Goal: Information Seeking & Learning: Check status

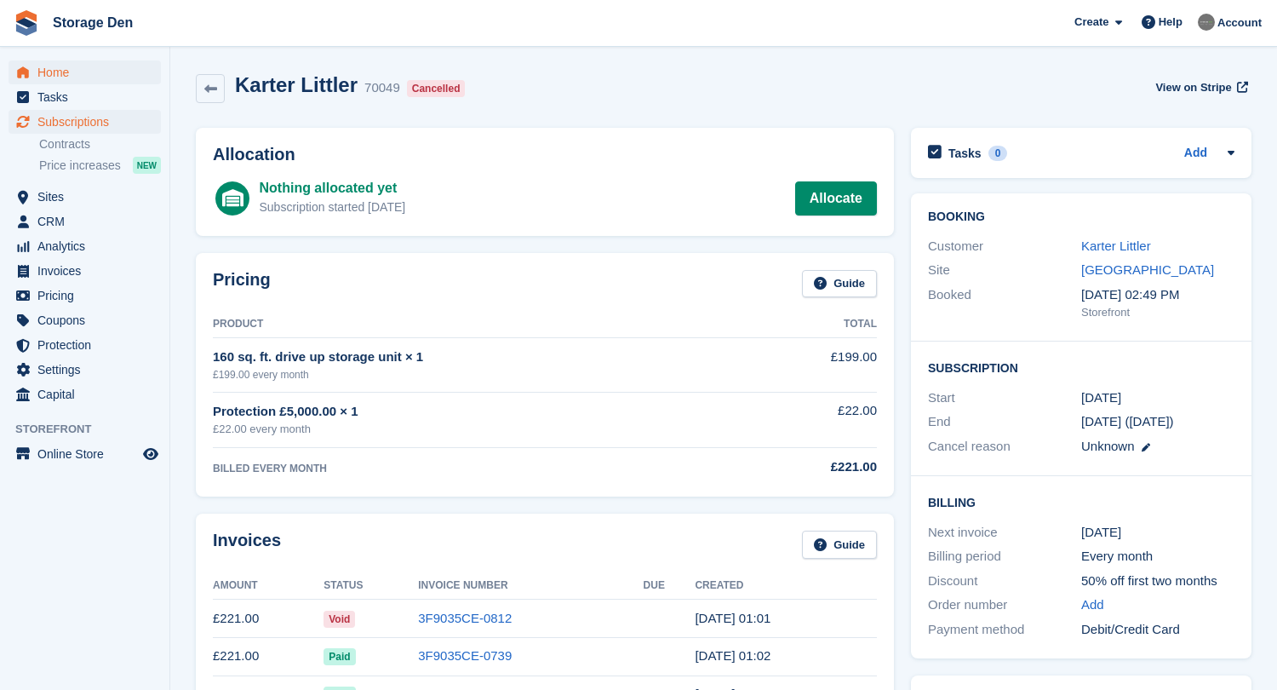
click at [33, 64] on link "Home" at bounding box center [85, 72] width 152 height 24
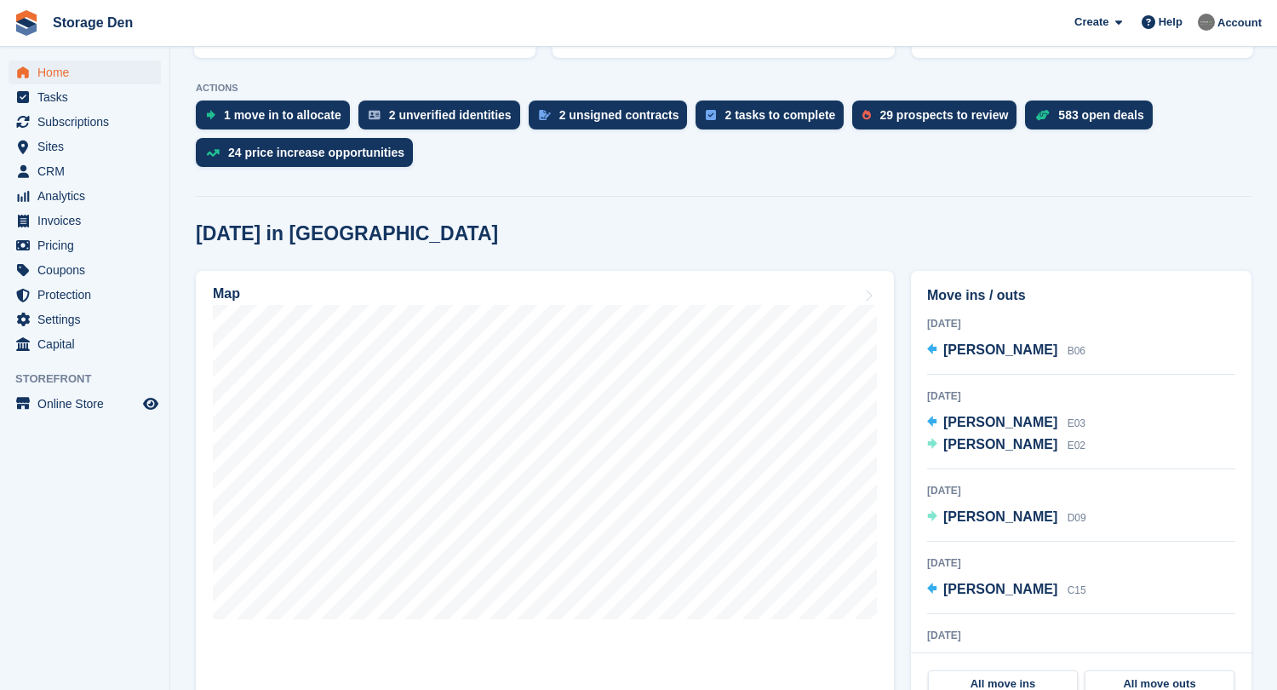
scroll to position [404, 0]
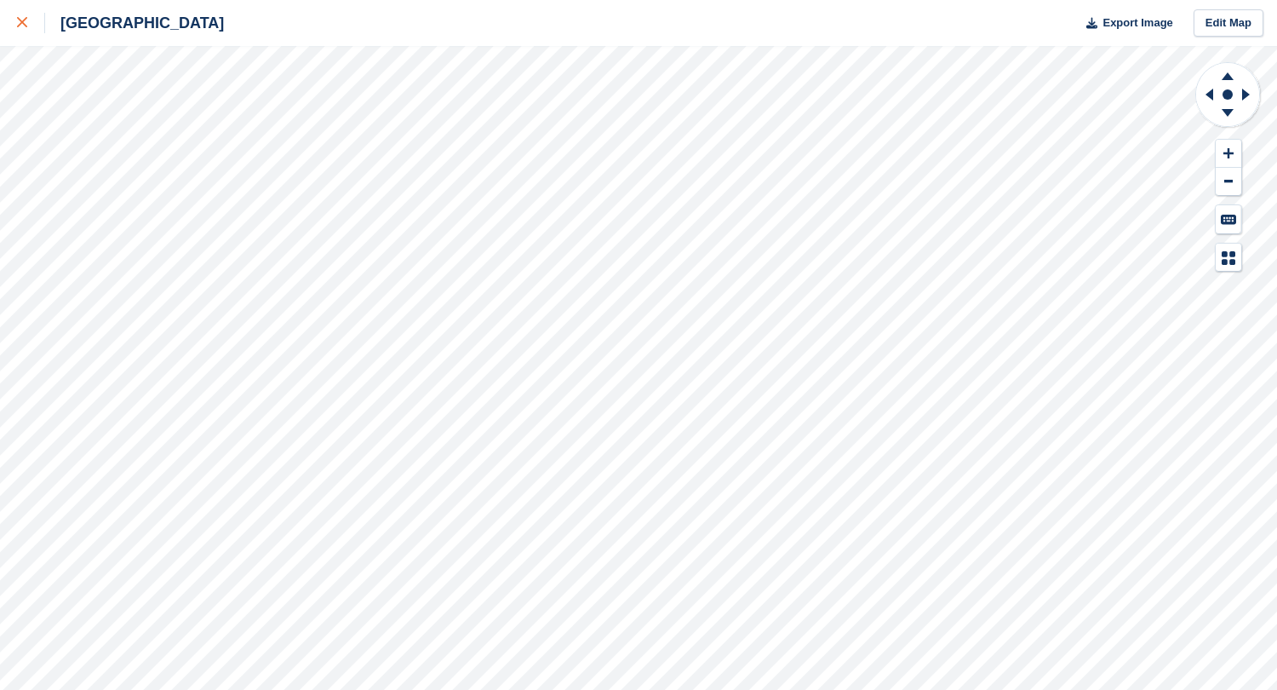
click at [19, 15] on div at bounding box center [31, 23] width 28 height 20
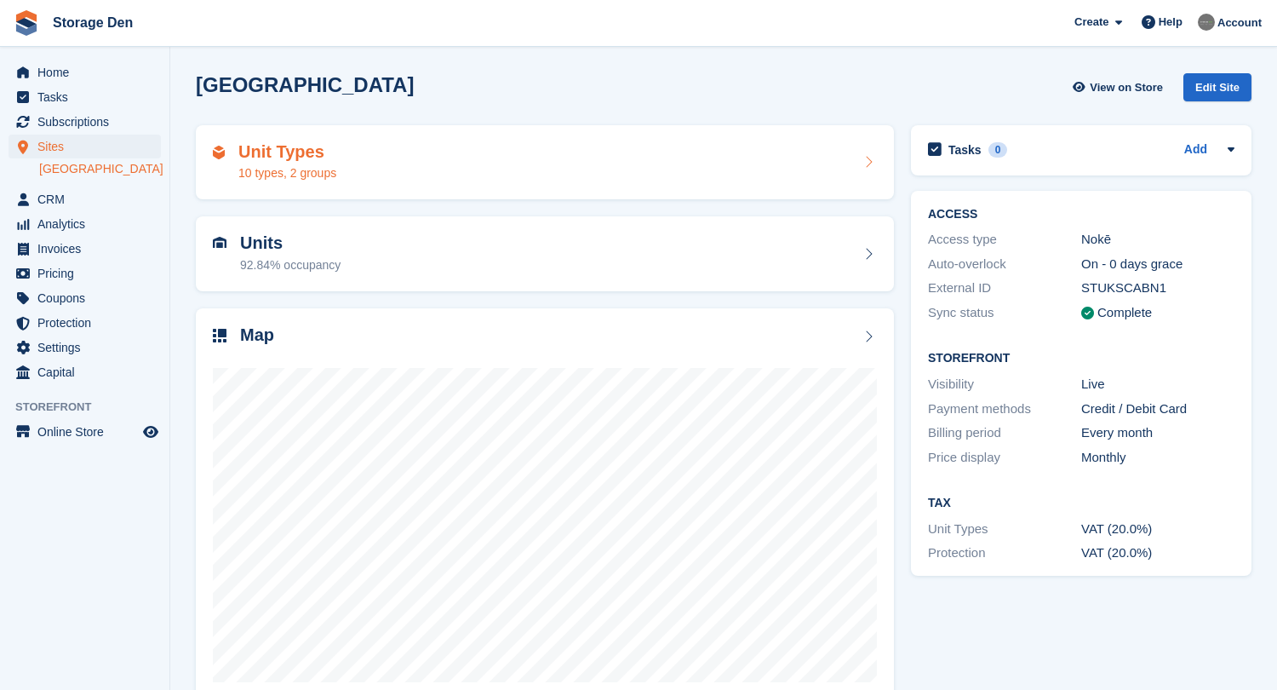
click at [292, 175] on div "10 types, 2 groups" at bounding box center [287, 173] width 98 height 18
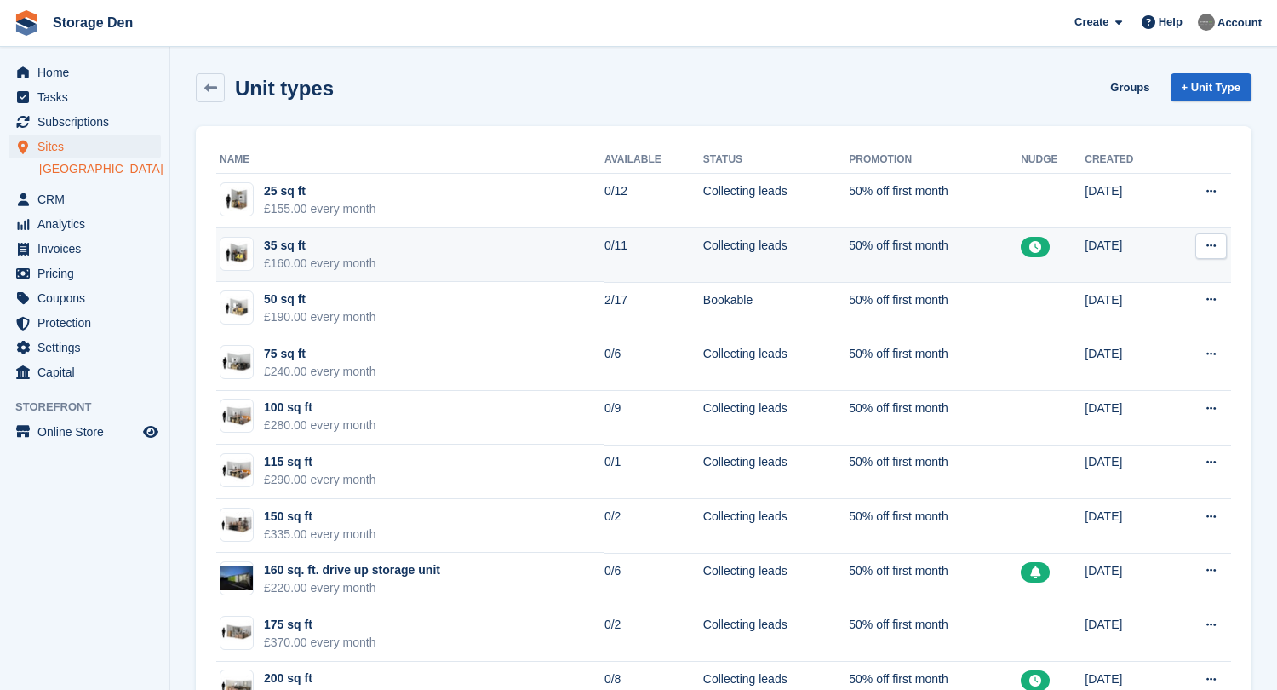
click at [1197, 249] on button at bounding box center [1212, 246] width 32 height 26
click at [1171, 273] on p "Edit unit type" at bounding box center [1145, 279] width 148 height 22
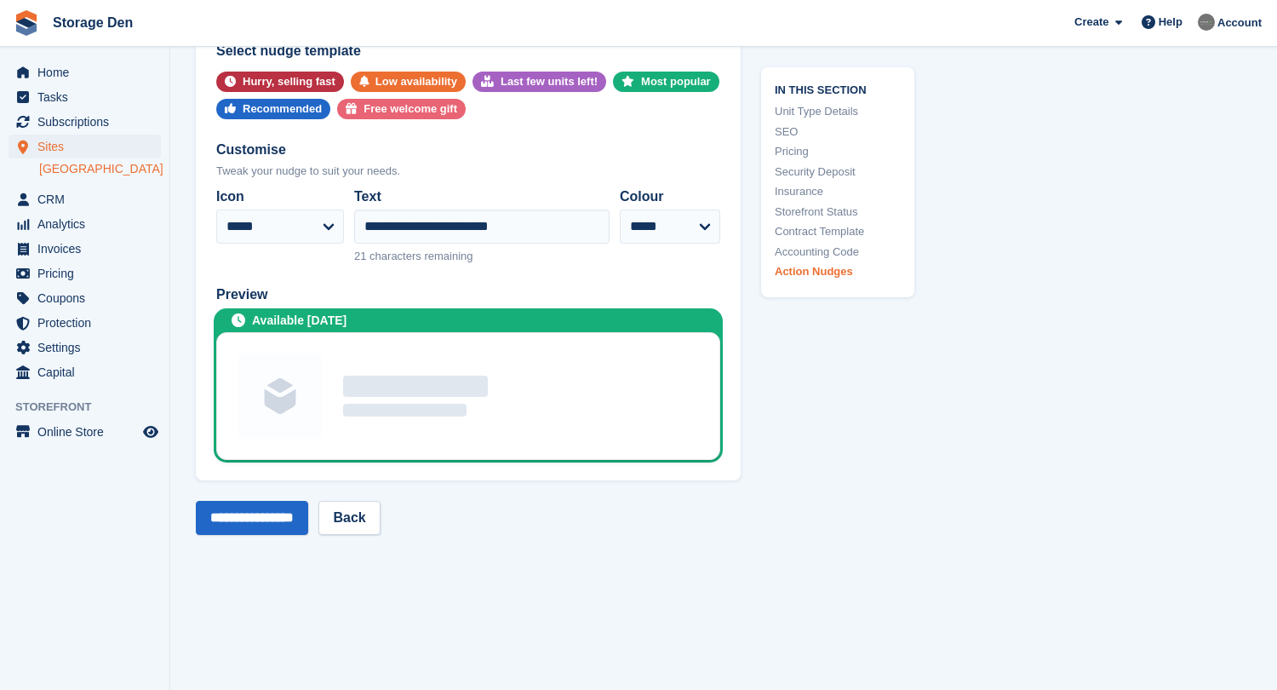
scroll to position [3249, 0]
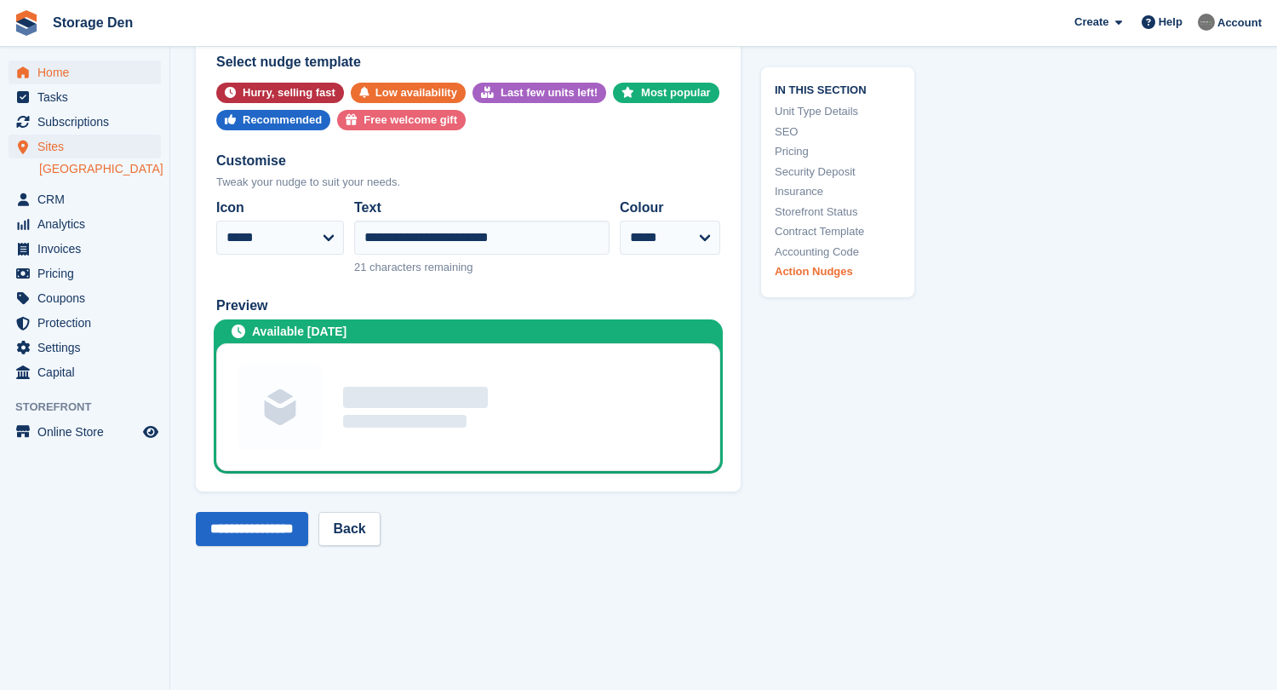
click at [64, 77] on span "Home" at bounding box center [88, 72] width 102 height 24
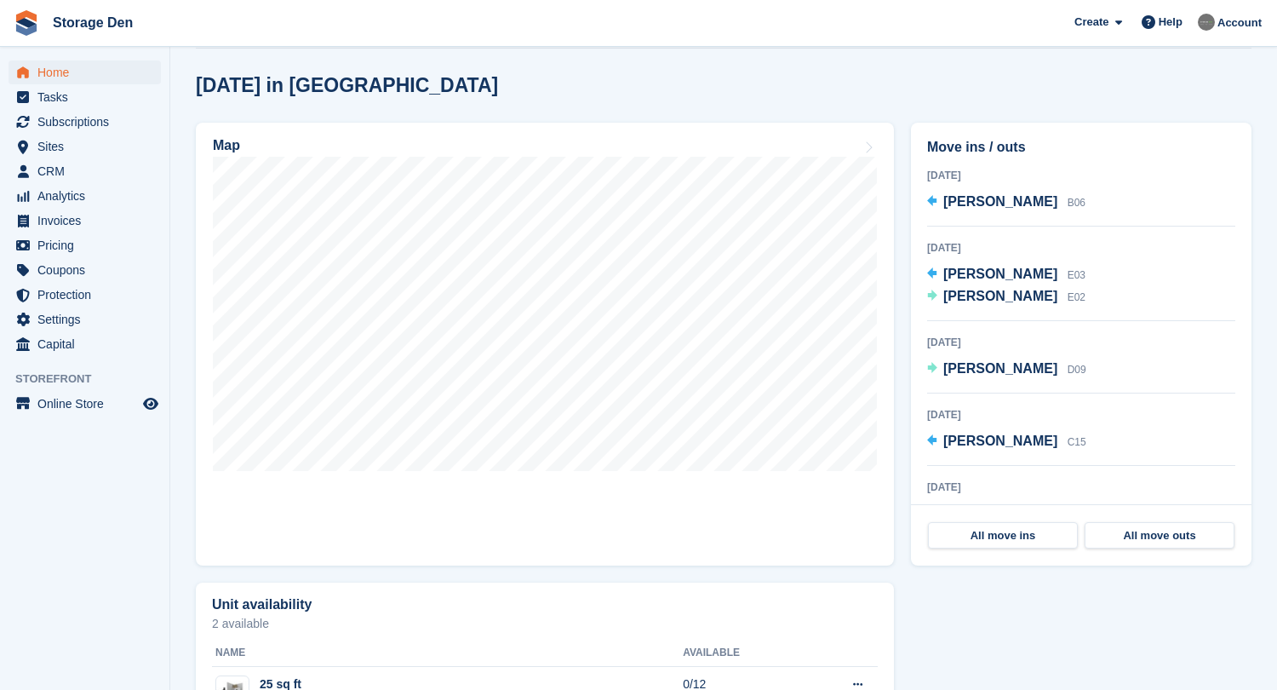
scroll to position [1007, 0]
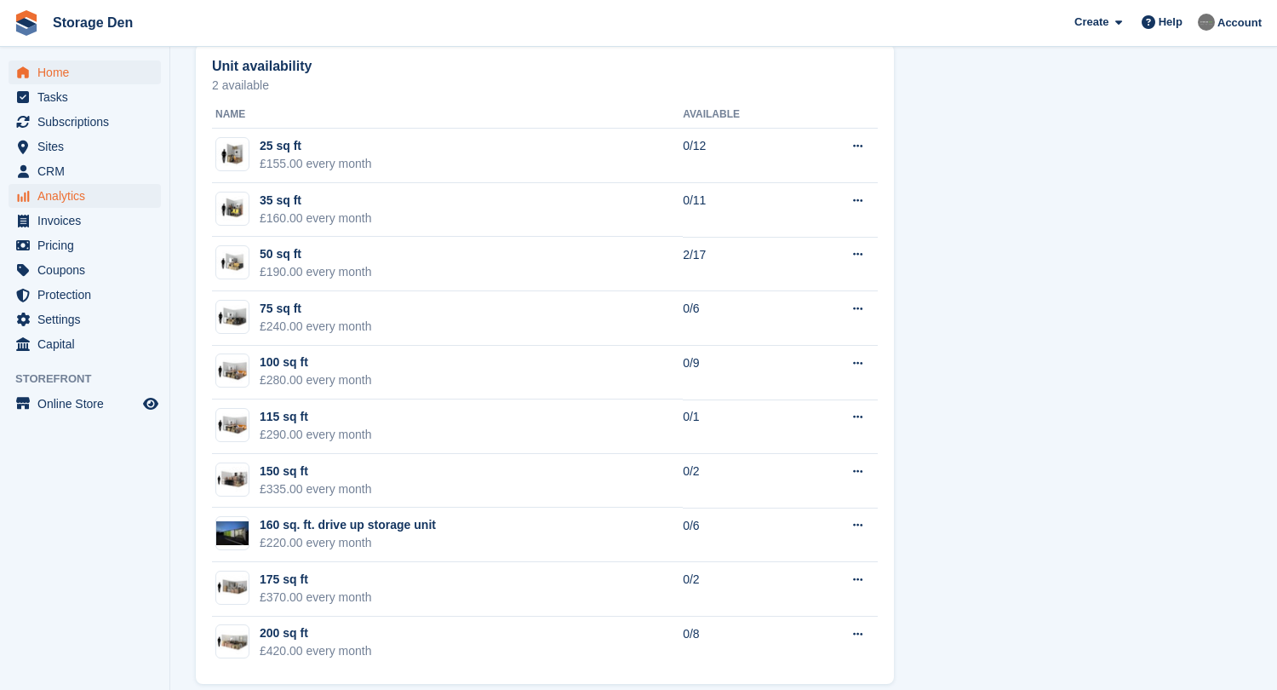
click at [60, 196] on span "Analytics" at bounding box center [88, 196] width 102 height 24
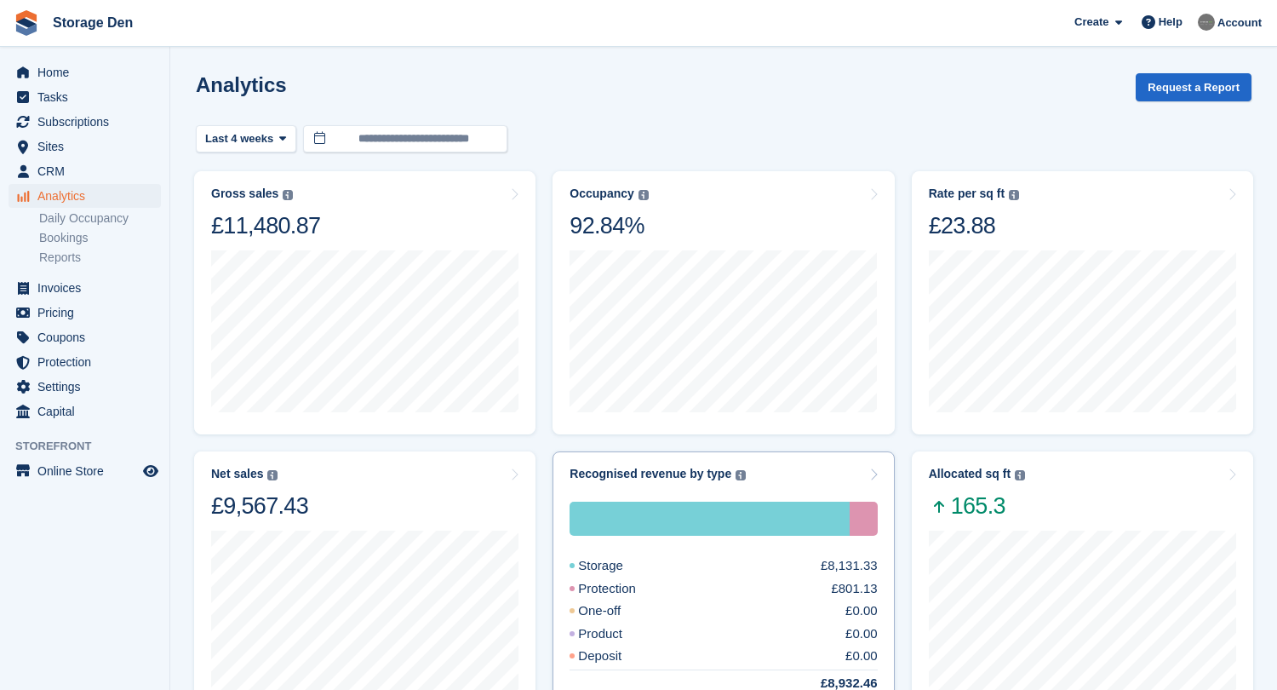
click at [708, 576] on div "Storage £8,131.33 Protection £801.13 One-off £0.00 Product £0.00 Deposit £0.00 …" at bounding box center [723, 597] width 307 height 191
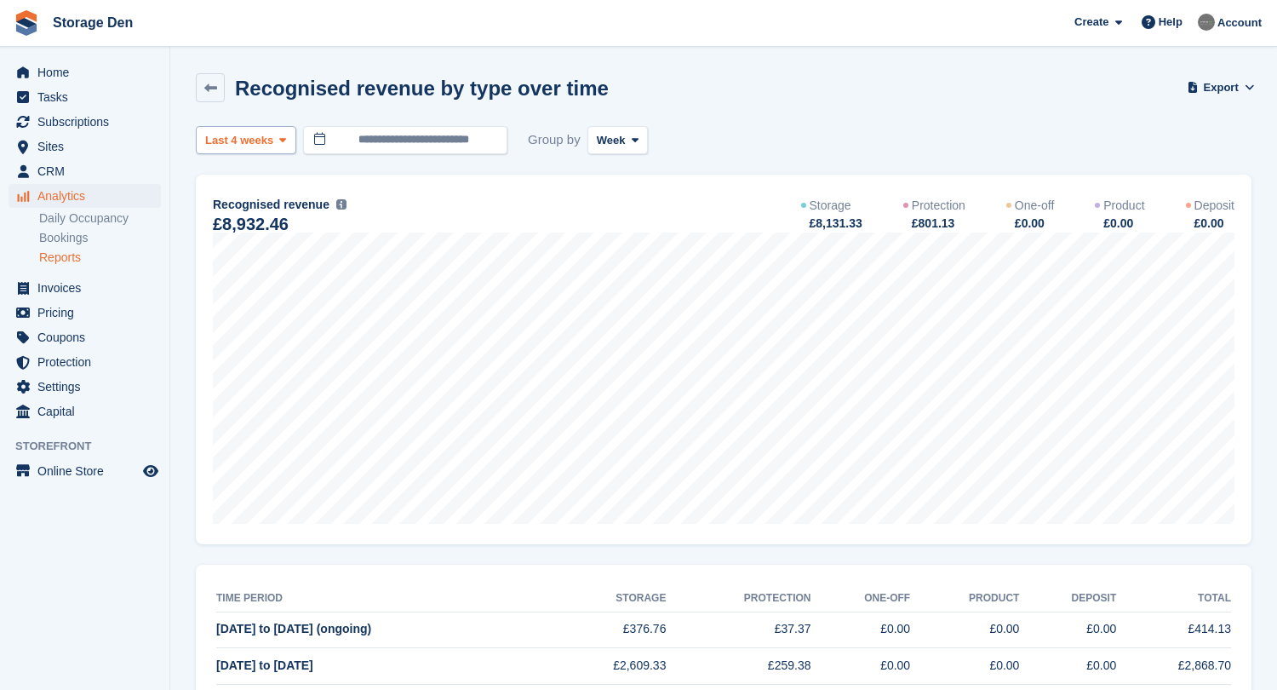
click at [278, 142] on span at bounding box center [283, 140] width 14 height 14
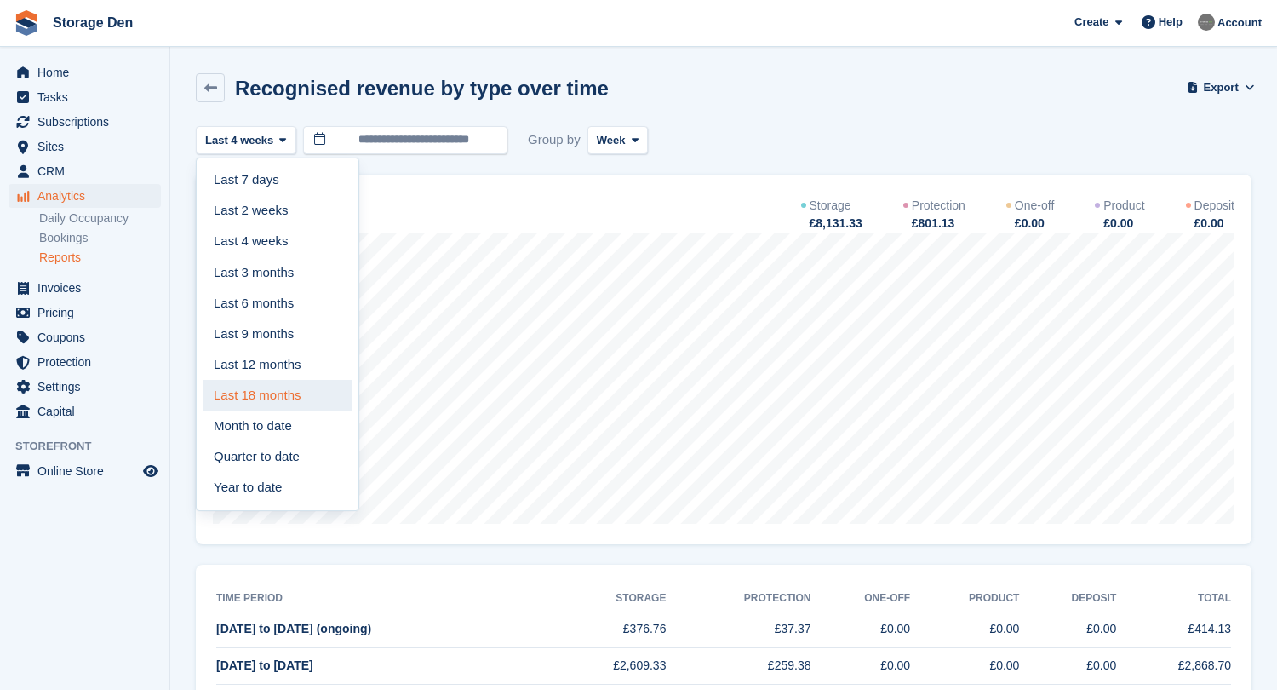
click at [275, 392] on link "Last 18 months" at bounding box center [278, 395] width 148 height 31
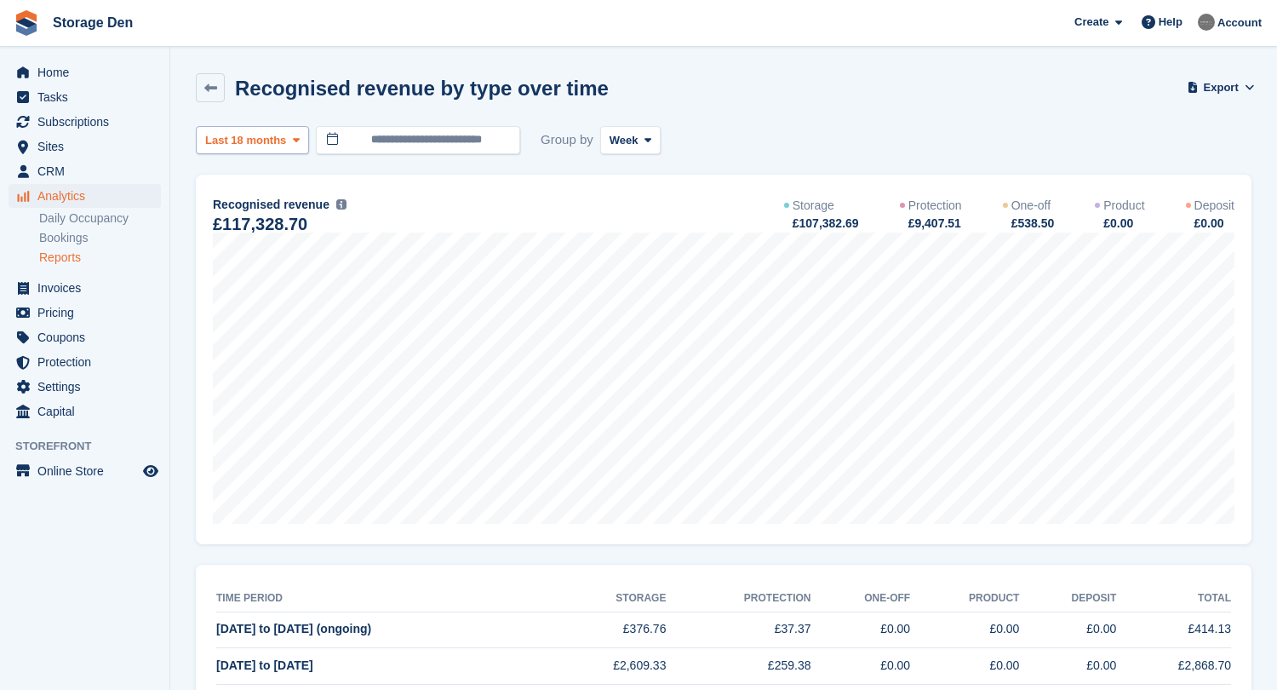
click at [264, 142] on span "Last 18 months" at bounding box center [245, 140] width 81 height 17
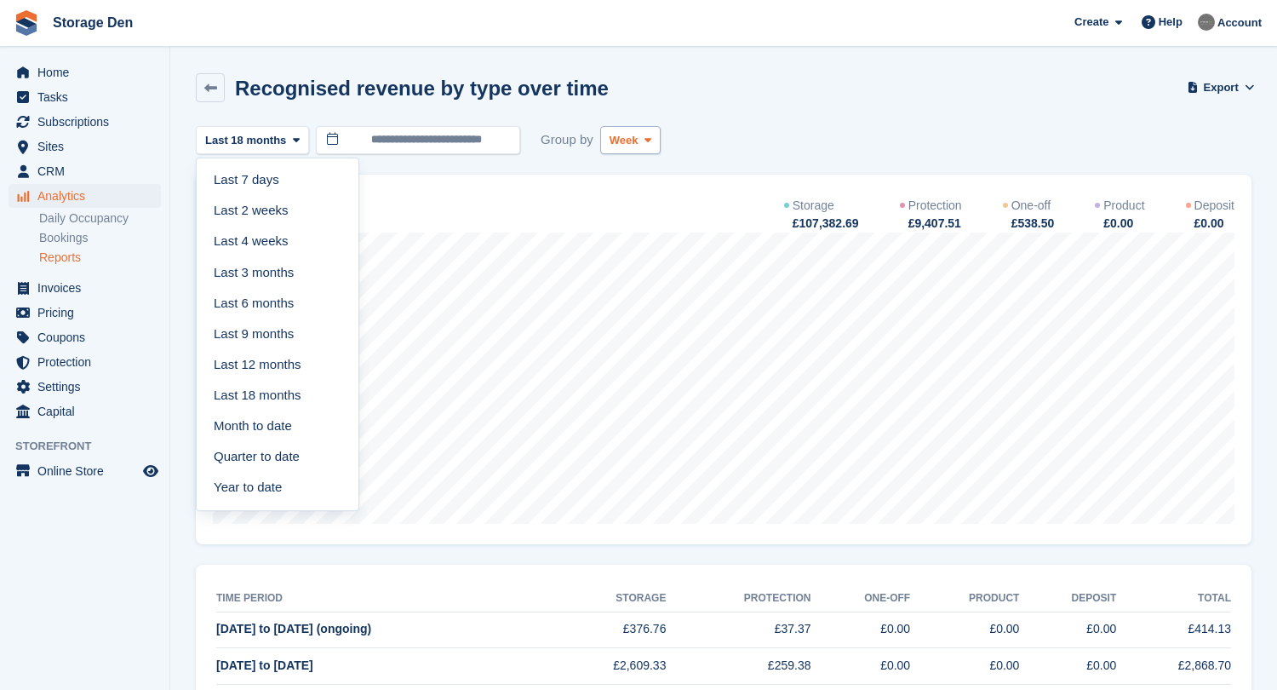
click at [614, 143] on span "Week" at bounding box center [624, 140] width 29 height 17
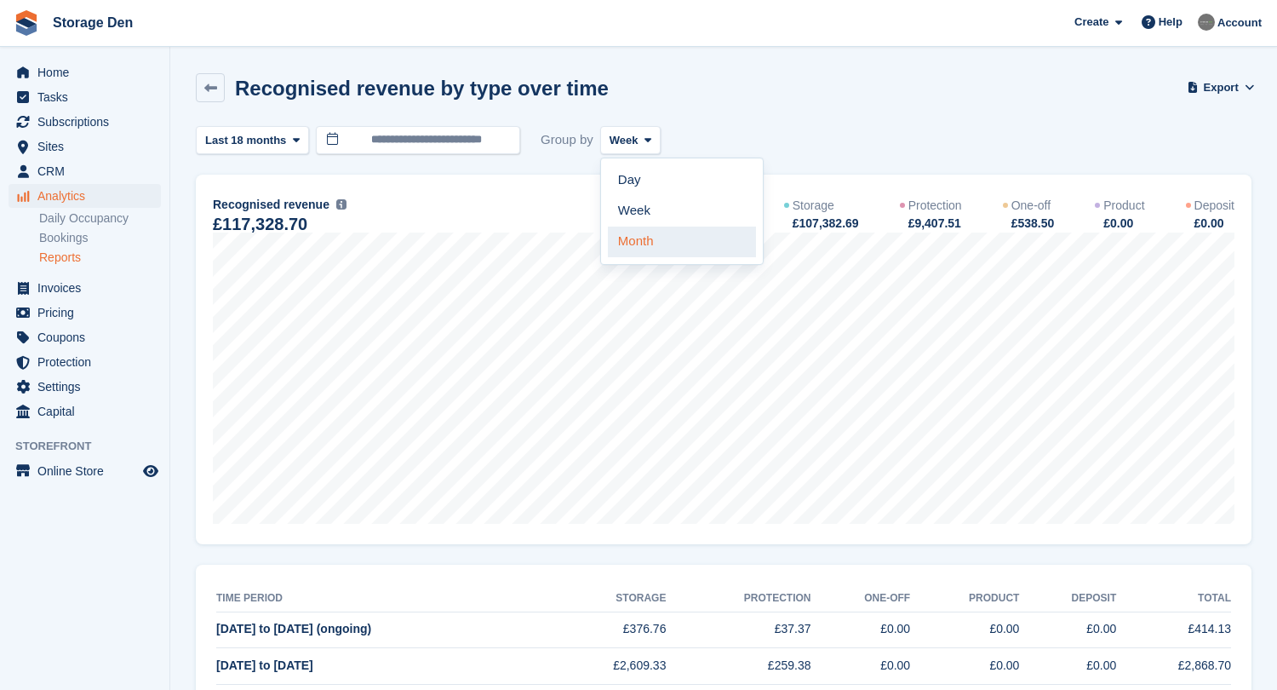
click at [643, 239] on link "Month" at bounding box center [682, 242] width 148 height 31
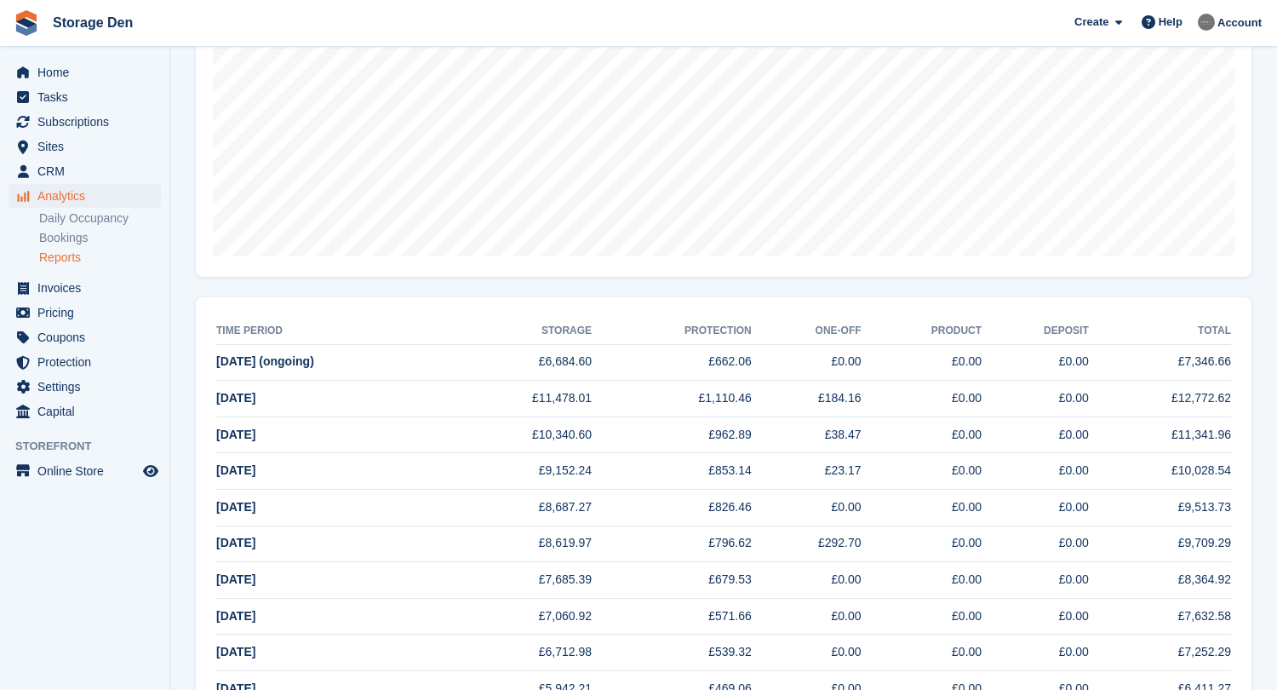
scroll to position [359, 0]
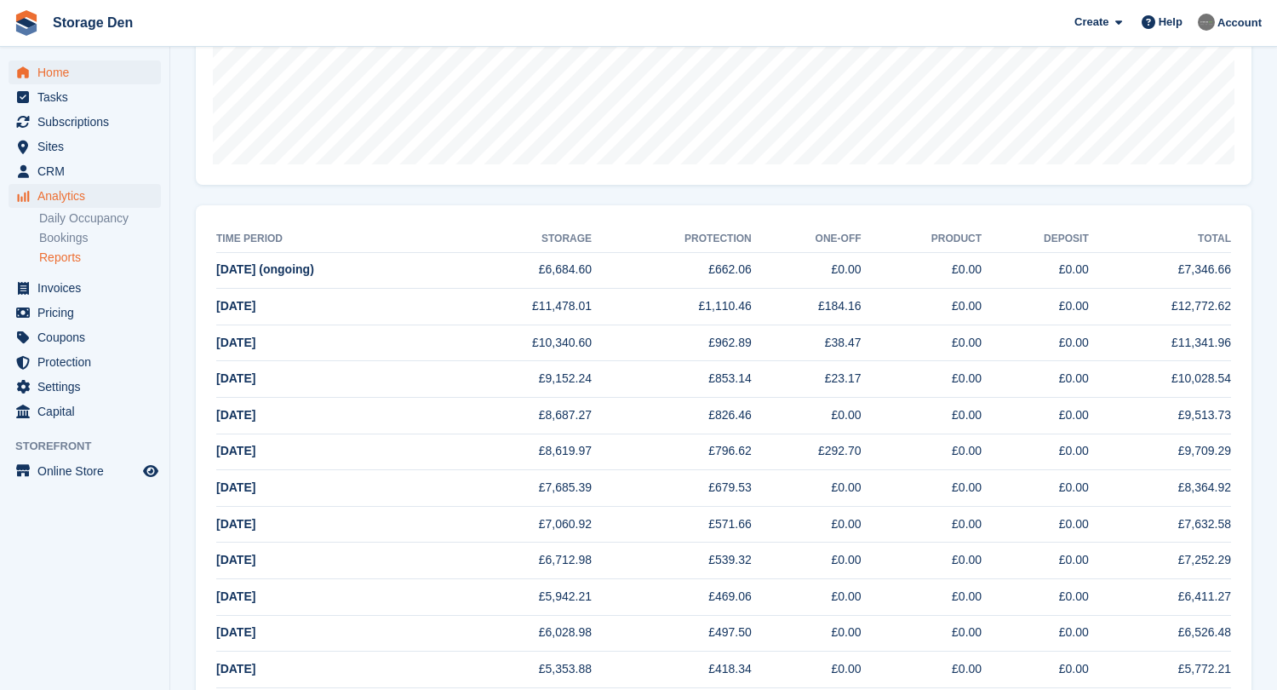
click at [61, 70] on span "Home" at bounding box center [88, 72] width 102 height 24
